Goal: Task Accomplishment & Management: Use online tool/utility

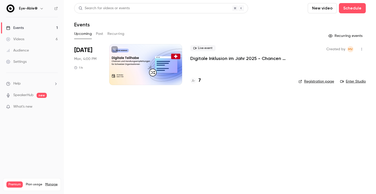
click at [308, 9] on button "New video" at bounding box center [322, 8] width 29 height 10
click at [297, 8] on div at bounding box center [188, 97] width 376 height 194
click at [339, 8] on button "Schedule" at bounding box center [352, 8] width 27 height 10
click at [281, 23] on div "One time event" at bounding box center [281, 22] width 39 height 5
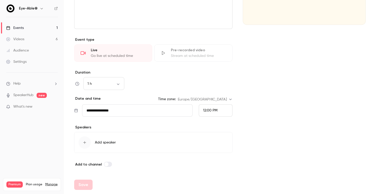
scroll to position [97, 0]
click at [104, 138] on button "Add speaker" at bounding box center [153, 142] width 158 height 21
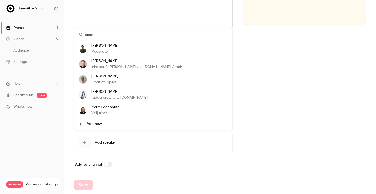
scroll to position [0, 0]
click at [343, 42] on div at bounding box center [188, 97] width 376 height 194
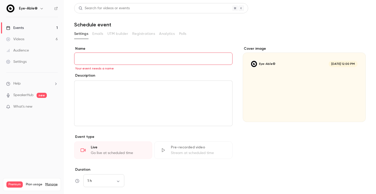
click at [22, 36] on link "Videos 6" at bounding box center [32, 39] width 64 height 11
